Goal: Task Accomplishment & Management: Manage account settings

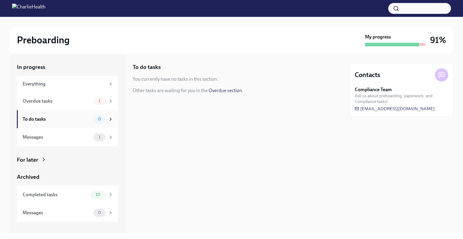
click at [90, 117] on div "To do tasks" at bounding box center [57, 119] width 68 height 7
click at [85, 193] on div "Completed tasks" at bounding box center [55, 195] width 65 height 7
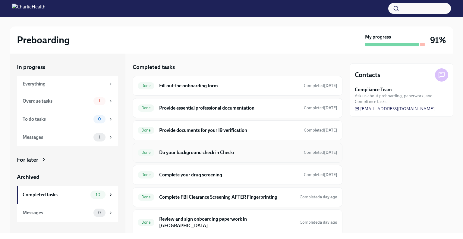
scroll to position [95, 0]
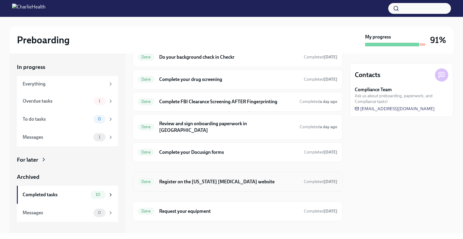
click at [195, 179] on h6 "Register on the [US_STATE] [MEDICAL_DATA] website" at bounding box center [229, 182] width 140 height 7
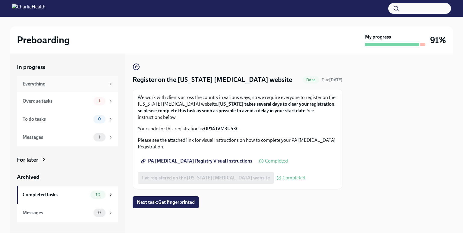
click at [49, 90] on div "Everything" at bounding box center [67, 84] width 101 height 16
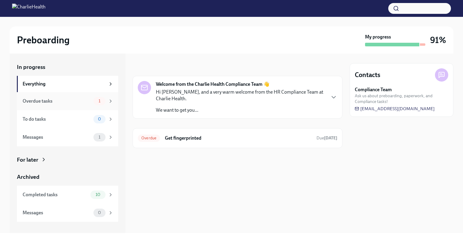
click at [75, 108] on div "Overdue tasks 1" at bounding box center [67, 101] width 101 height 18
